Goal: Task Accomplishment & Management: Use online tool/utility

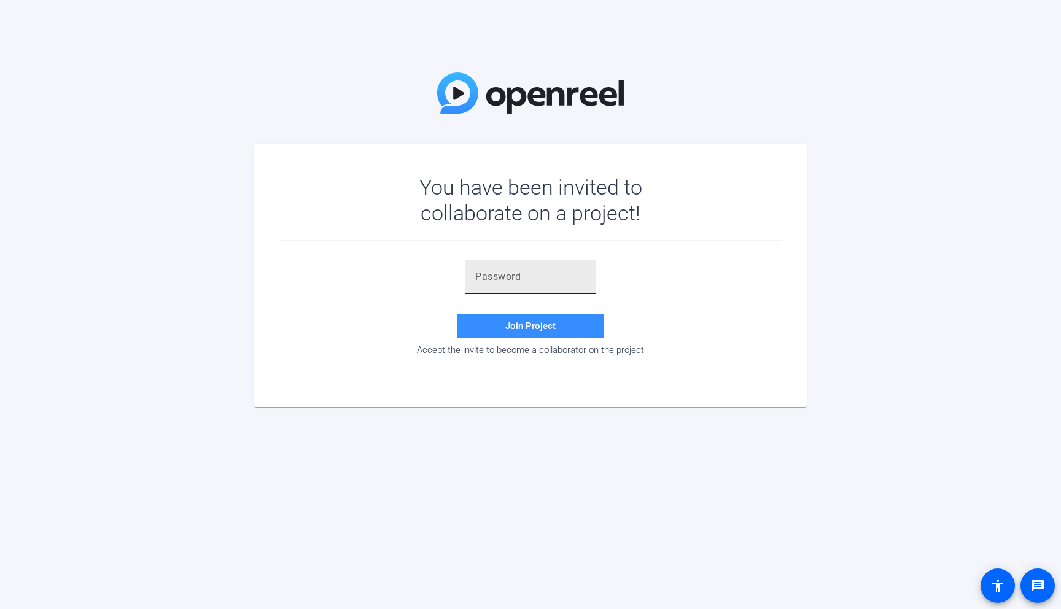
click at [548, 287] on div at bounding box center [530, 277] width 111 height 34
paste input "4xTzH4"
type input "4xTzH4"
click at [526, 316] on span at bounding box center [530, 325] width 147 height 29
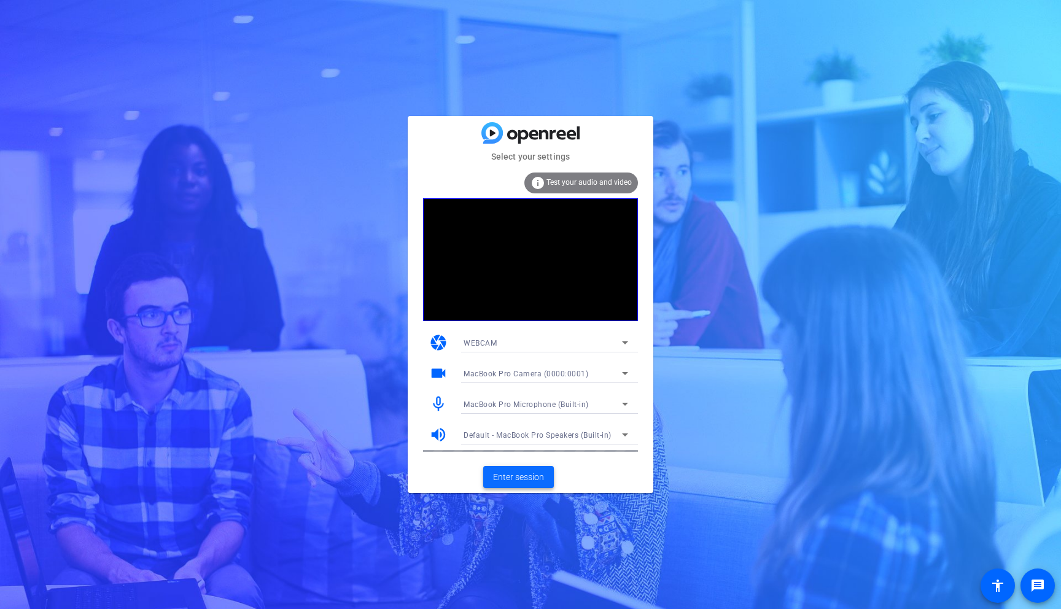
click at [528, 483] on span "Enter session" at bounding box center [518, 477] width 51 height 13
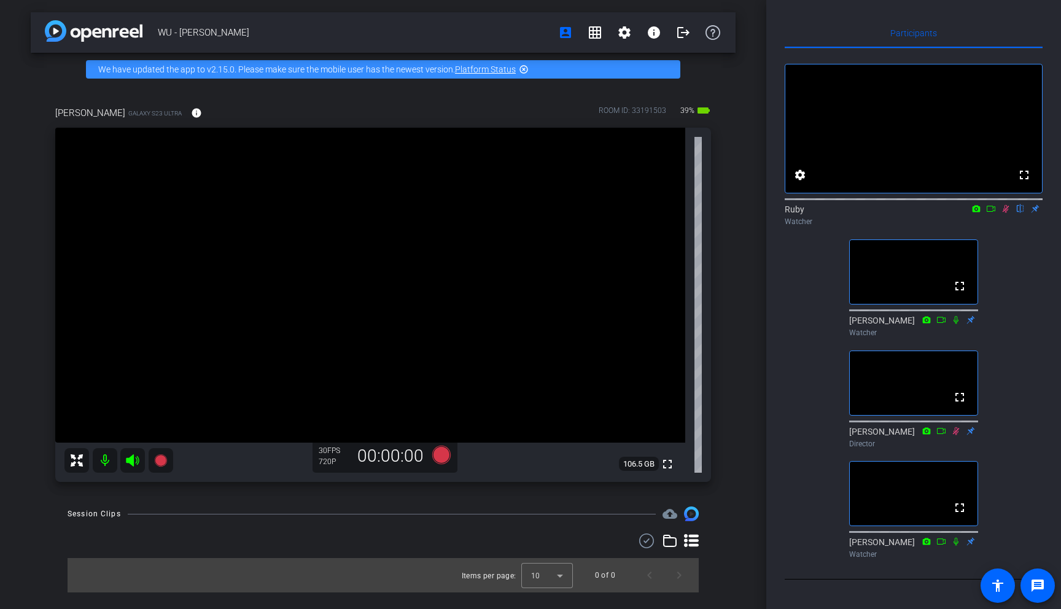
click at [1005, 213] on icon at bounding box center [1006, 208] width 10 height 9
click at [1006, 213] on icon at bounding box center [1006, 208] width 10 height 9
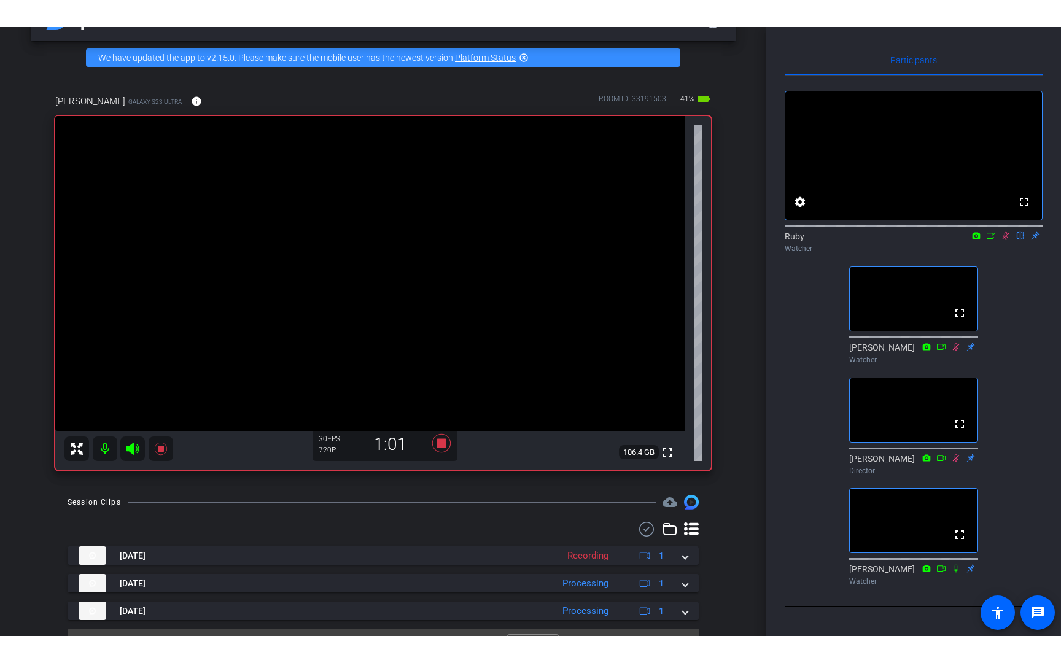
scroll to position [66, 0]
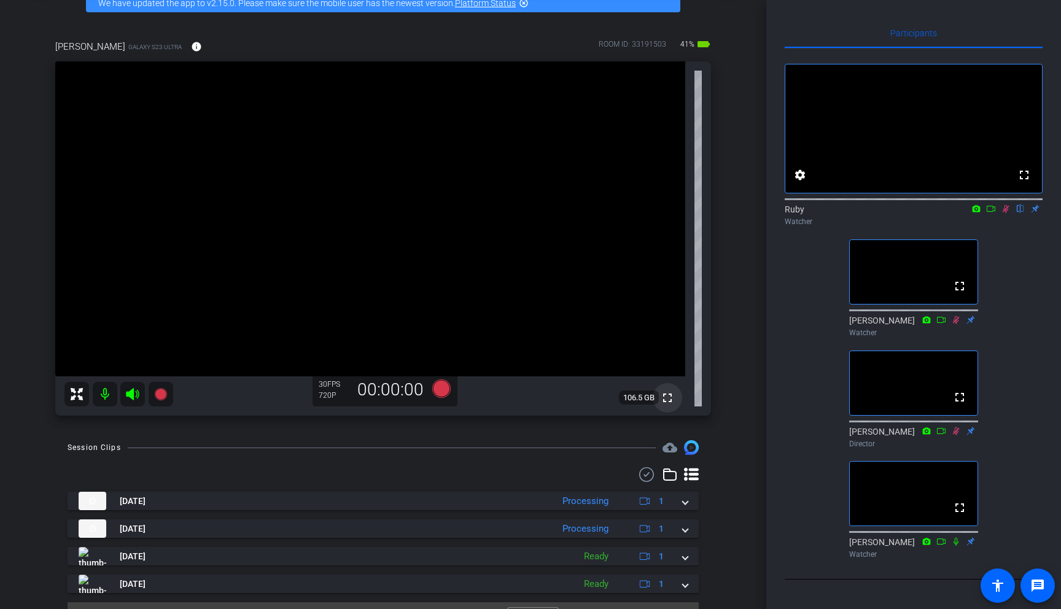
click at [669, 403] on mat-icon "fullscreen" at bounding box center [667, 398] width 15 height 15
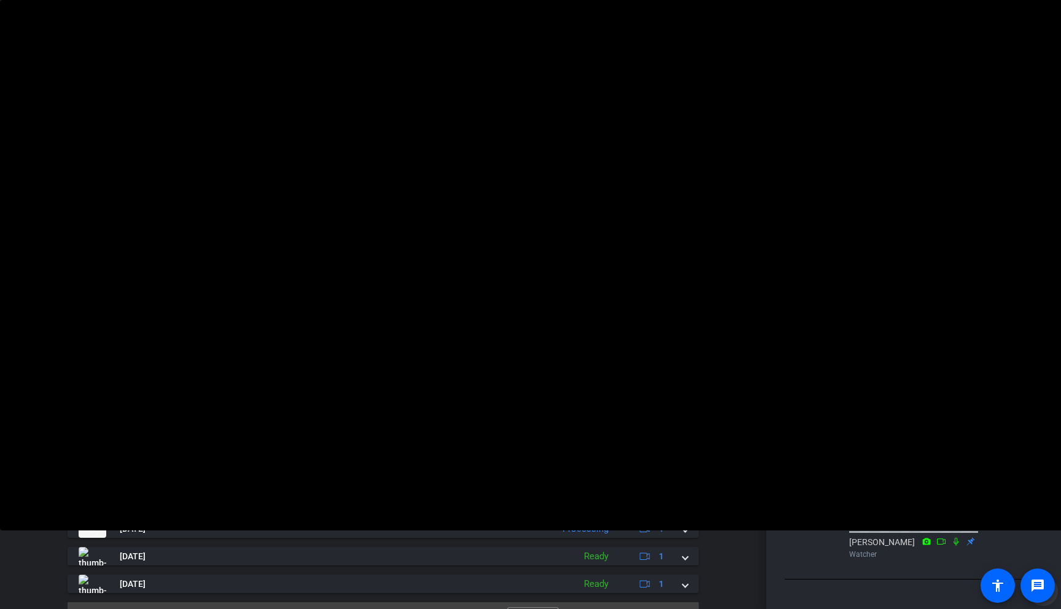
scroll to position [0, 0]
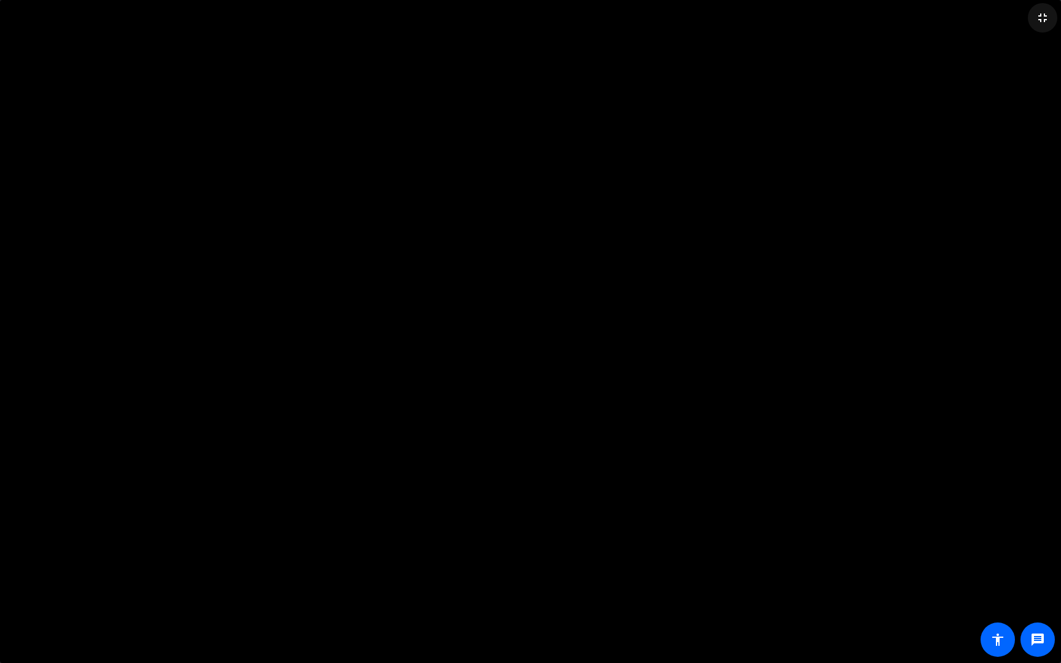
click at [1048, 17] on mat-icon "fullscreen_exit" at bounding box center [1042, 17] width 15 height 15
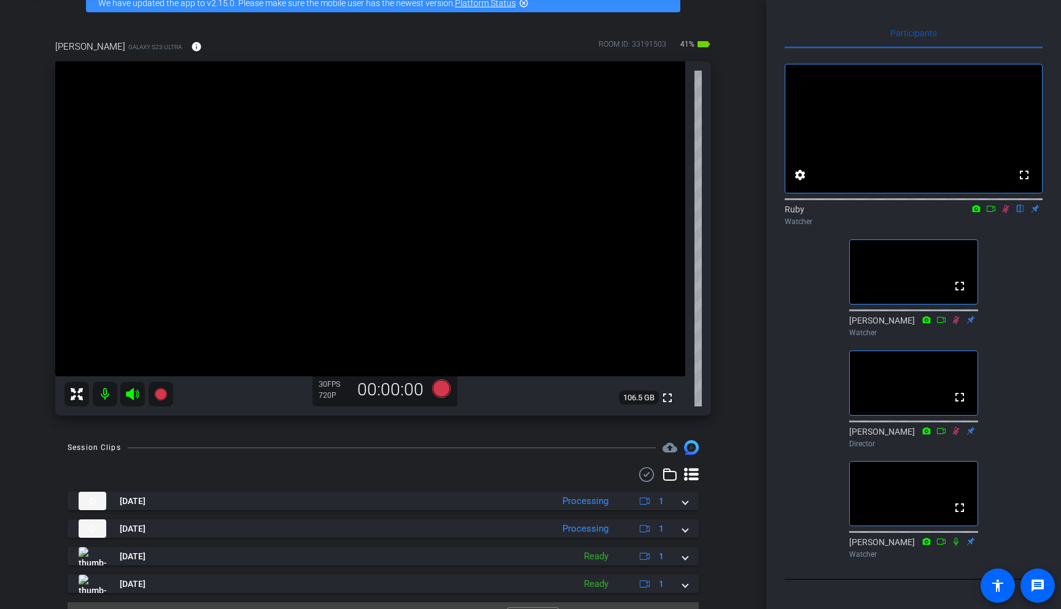
scroll to position [29, 0]
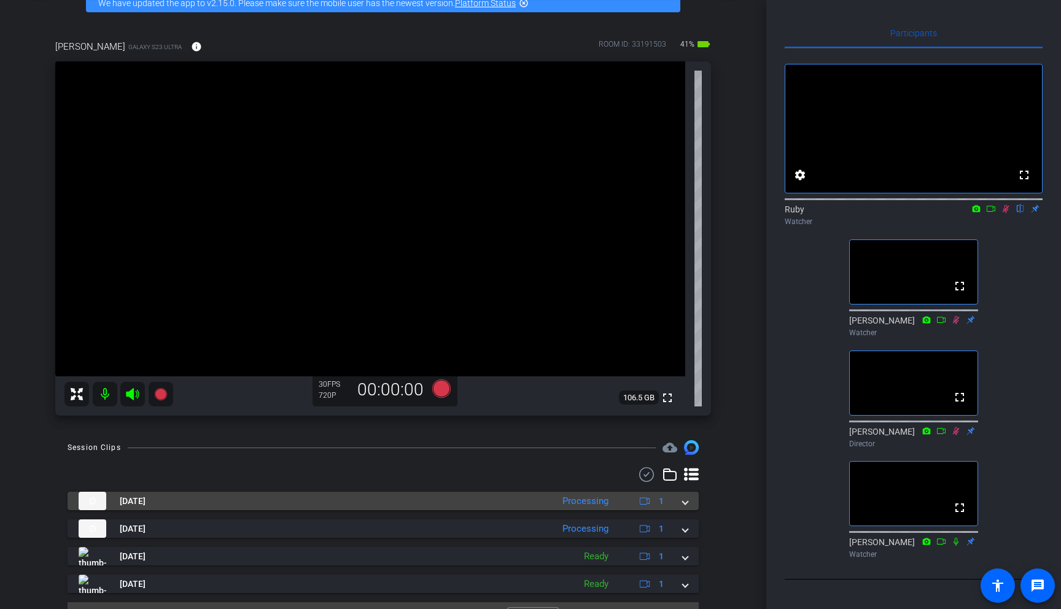
click at [683, 502] on span at bounding box center [685, 501] width 5 height 13
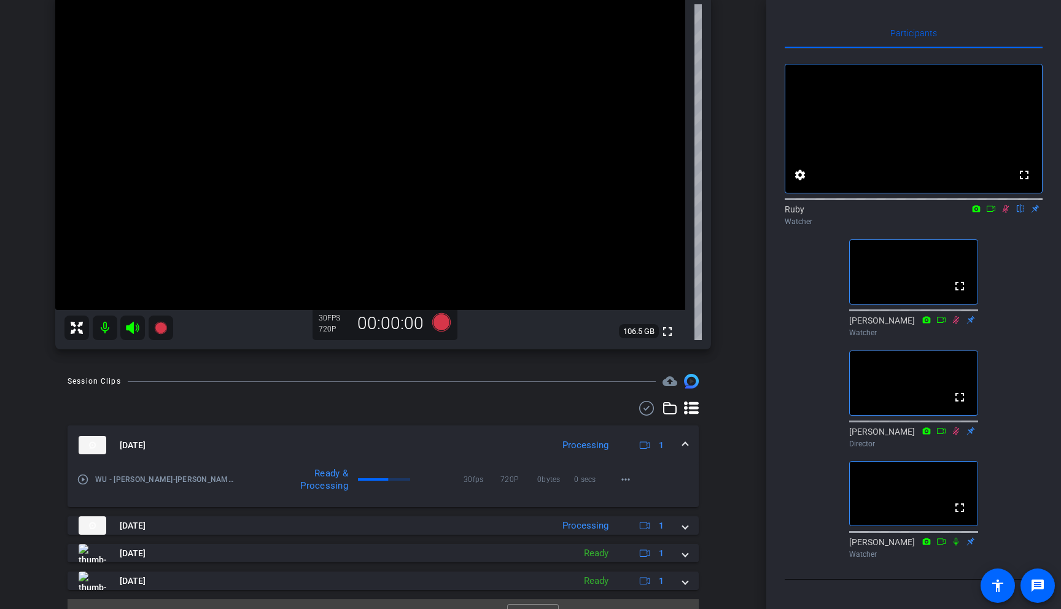
scroll to position [143, 0]
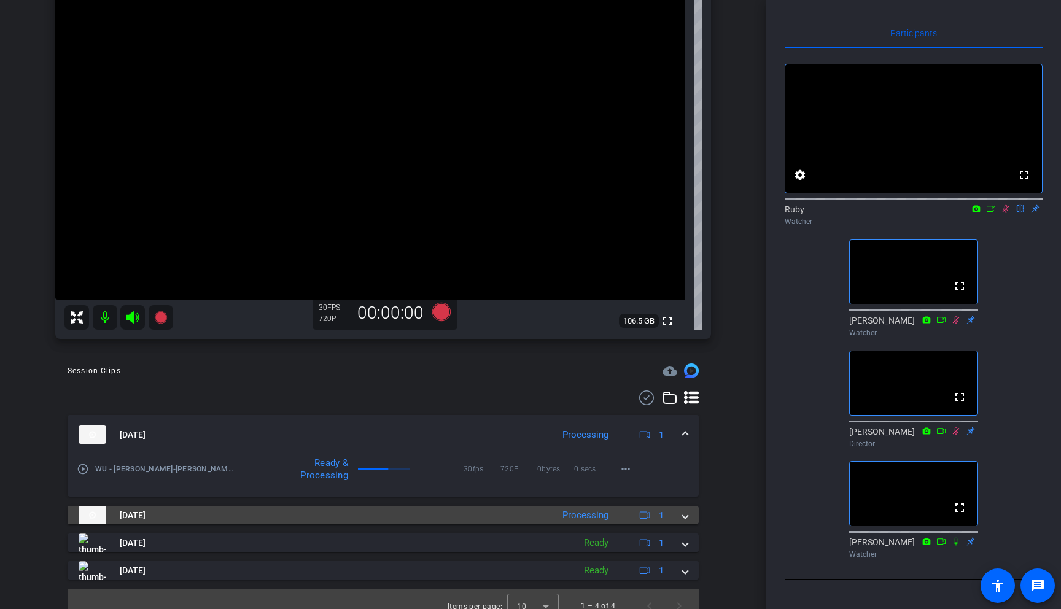
click at [690, 518] on mat-expansion-panel-header "[DATE] Processing 1" at bounding box center [383, 515] width 631 height 18
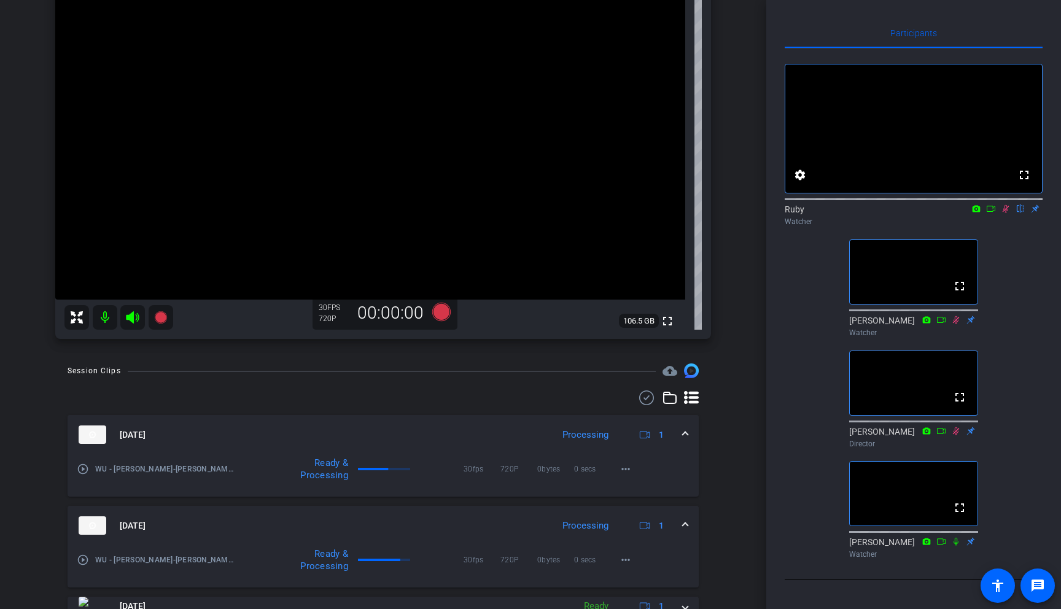
scroll to position [220, 0]
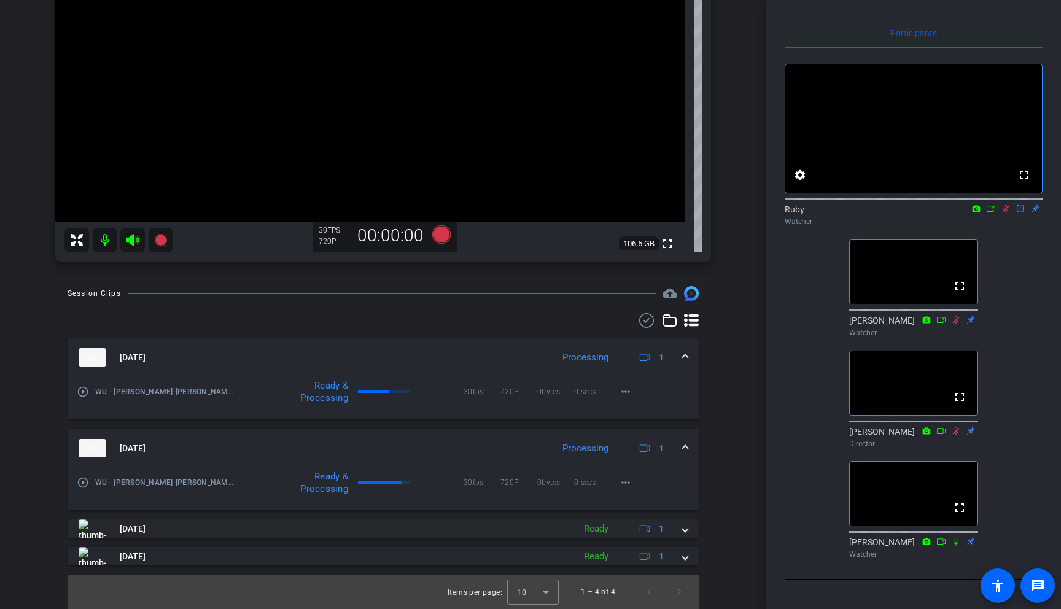
click at [692, 446] on mat-expansion-panel-header "[DATE] Processing 1" at bounding box center [383, 448] width 631 height 39
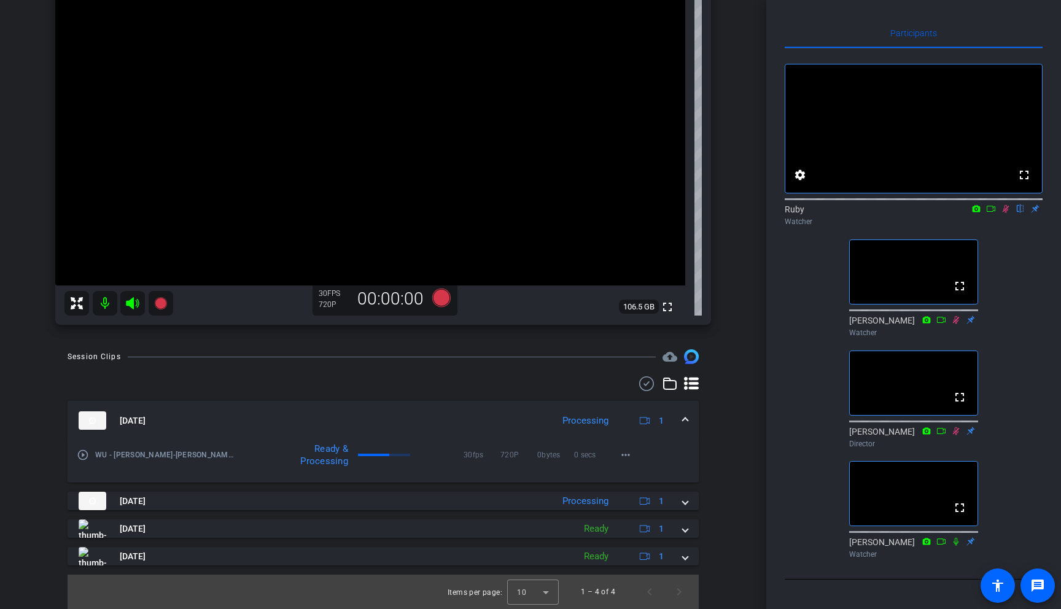
click at [687, 420] on span at bounding box center [685, 420] width 5 height 13
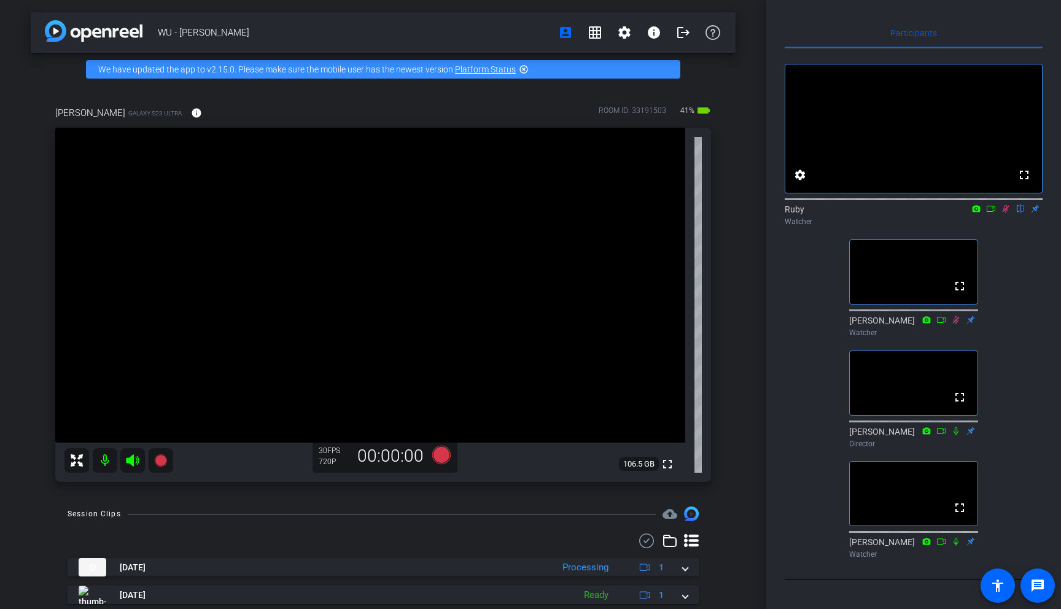
scroll to position [0, 0]
click at [684, 34] on mat-icon "logout" at bounding box center [683, 32] width 15 height 15
